Goal: Use online tool/utility: Utilize a website feature to perform a specific function

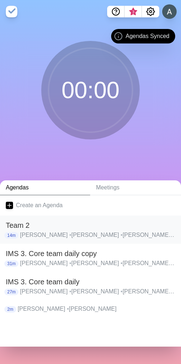
click at [38, 228] on h2 "Team 2" at bounding box center [90, 225] width 169 height 11
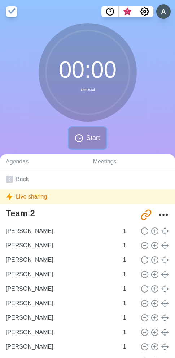
click at [81, 136] on icon at bounding box center [79, 138] width 9 height 9
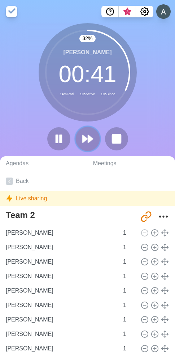
click at [88, 139] on polygon at bounding box center [90, 138] width 5 height 7
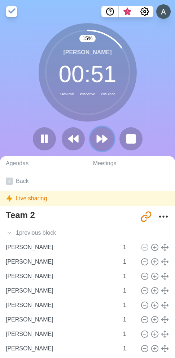
click at [100, 138] on polygon at bounding box center [99, 138] width 5 height 7
click at [102, 139] on polygon at bounding box center [99, 138] width 5 height 7
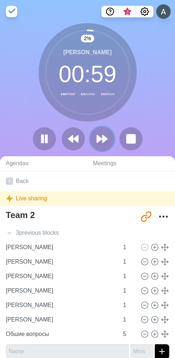
click at [102, 140] on icon at bounding box center [102, 139] width 12 height 12
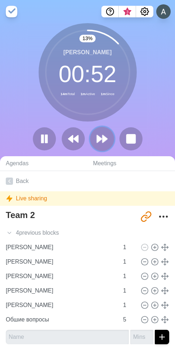
click at [103, 139] on polygon at bounding box center [105, 138] width 5 height 7
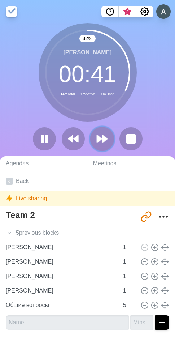
click at [99, 144] on icon at bounding box center [102, 139] width 12 height 12
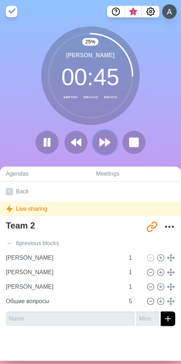
click at [105, 143] on polygon at bounding box center [107, 142] width 5 height 7
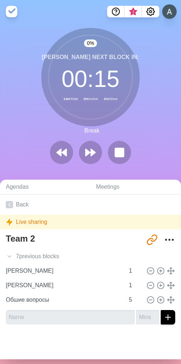
click at [102, 148] on div at bounding box center [90, 152] width 87 height 23
click at [85, 154] on polygon at bounding box center [87, 152] width 5 height 7
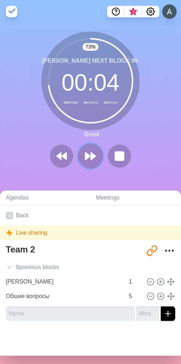
click at [88, 158] on icon at bounding box center [90, 156] width 12 height 12
